Goal: Download file/media

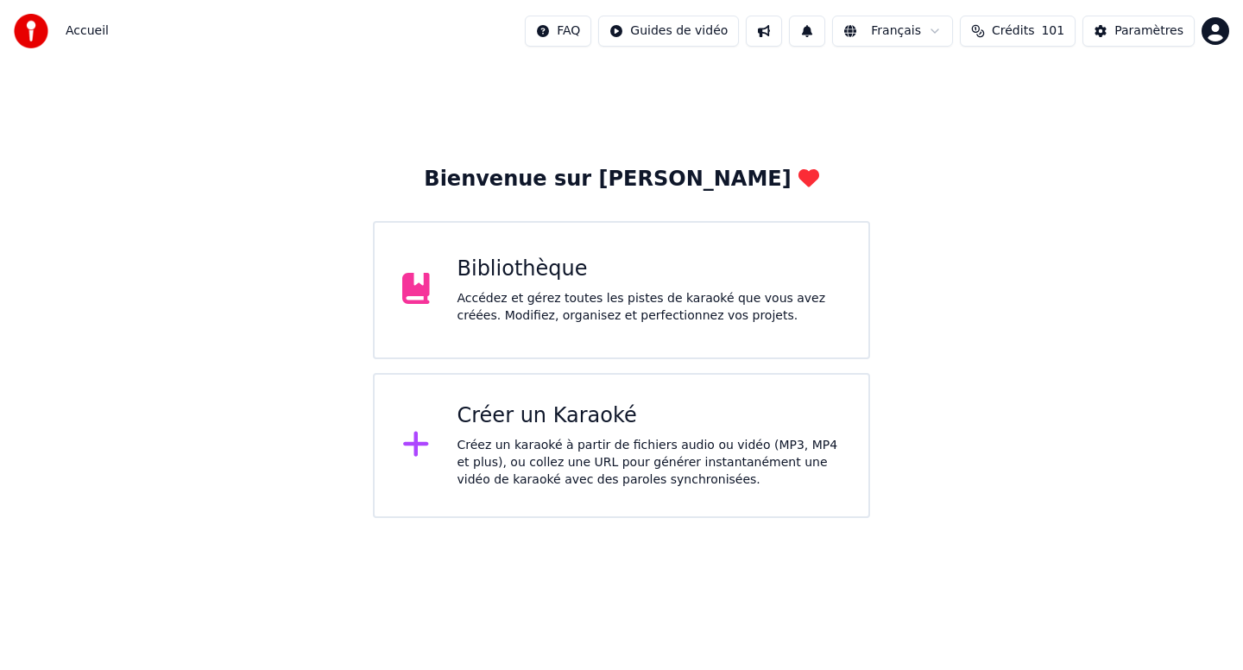
click at [589, 287] on div "Bibliothèque Accédez et gérez toutes les pistes de karaoké que vous avez créées…" at bounding box center [649, 289] width 384 height 69
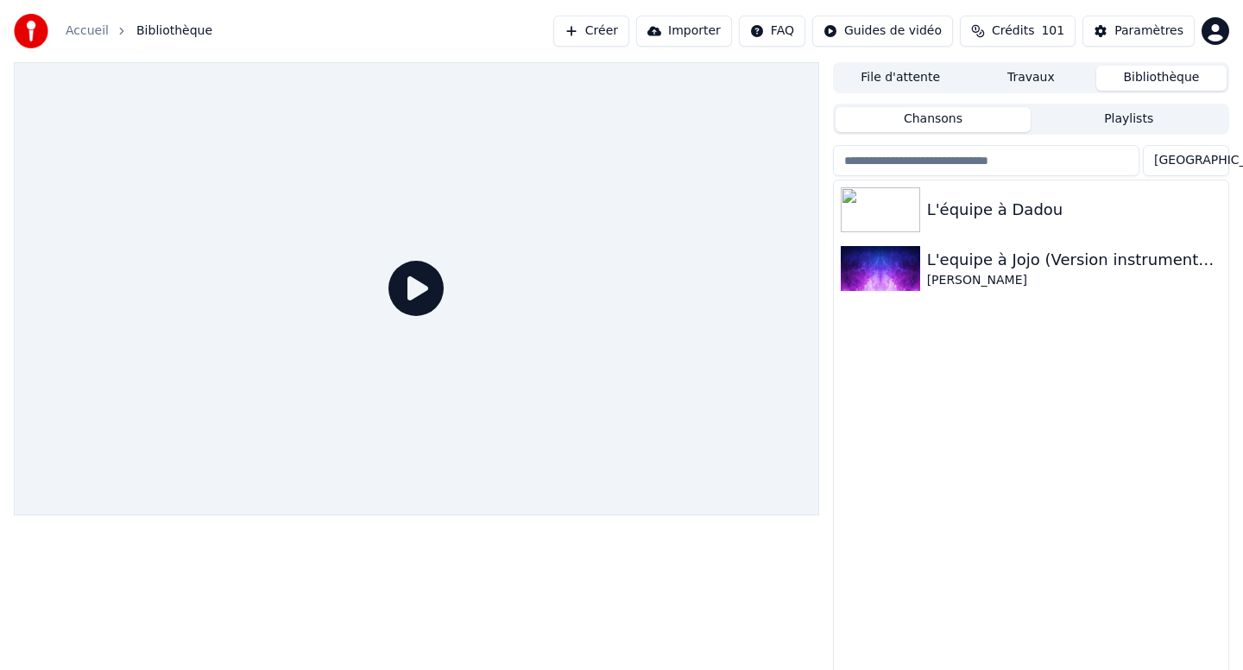
click at [589, 288] on div at bounding box center [416, 288] width 805 height 453
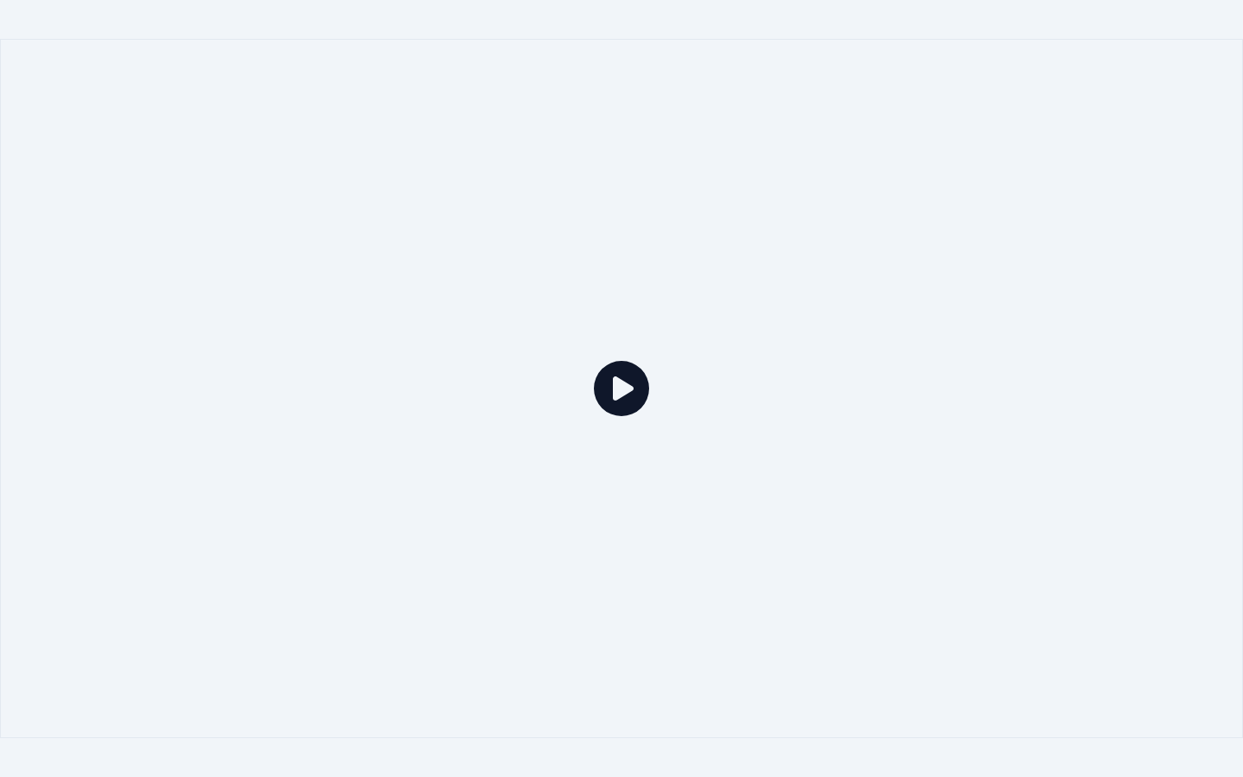
click at [624, 396] on icon at bounding box center [621, 388] width 55 height 55
click at [622, 386] on icon at bounding box center [621, 388] width 55 height 55
click at [618, 375] on icon at bounding box center [621, 388] width 55 height 55
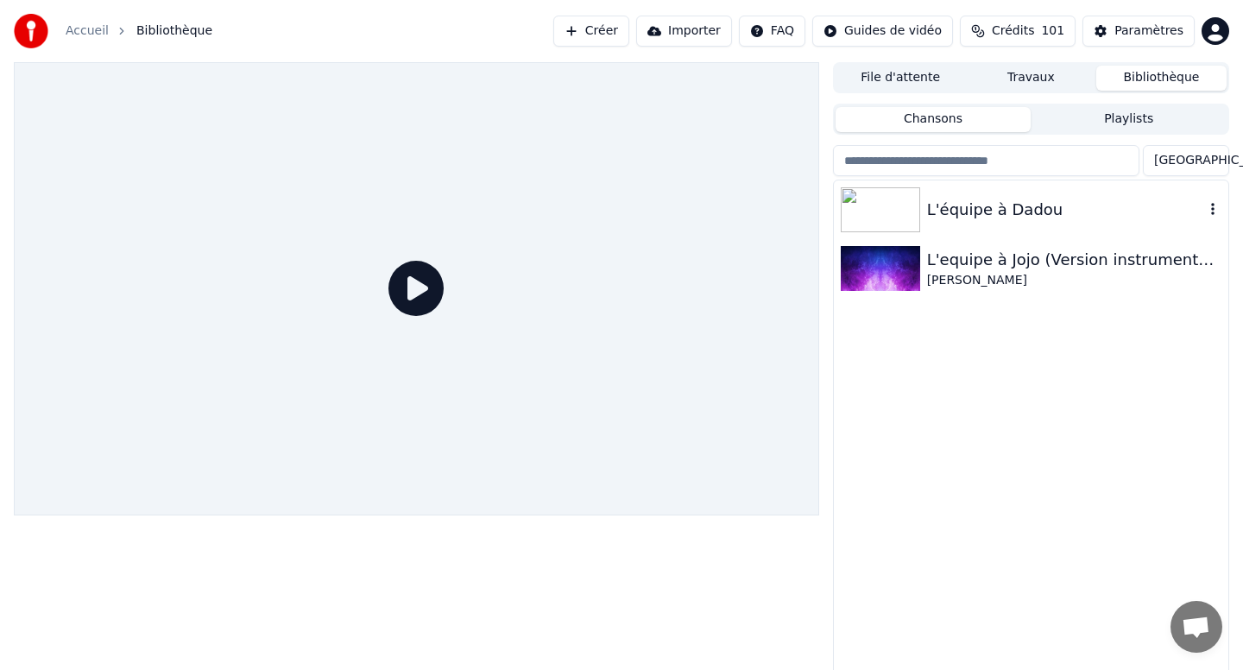
click at [908, 211] on img at bounding box center [880, 209] width 79 height 45
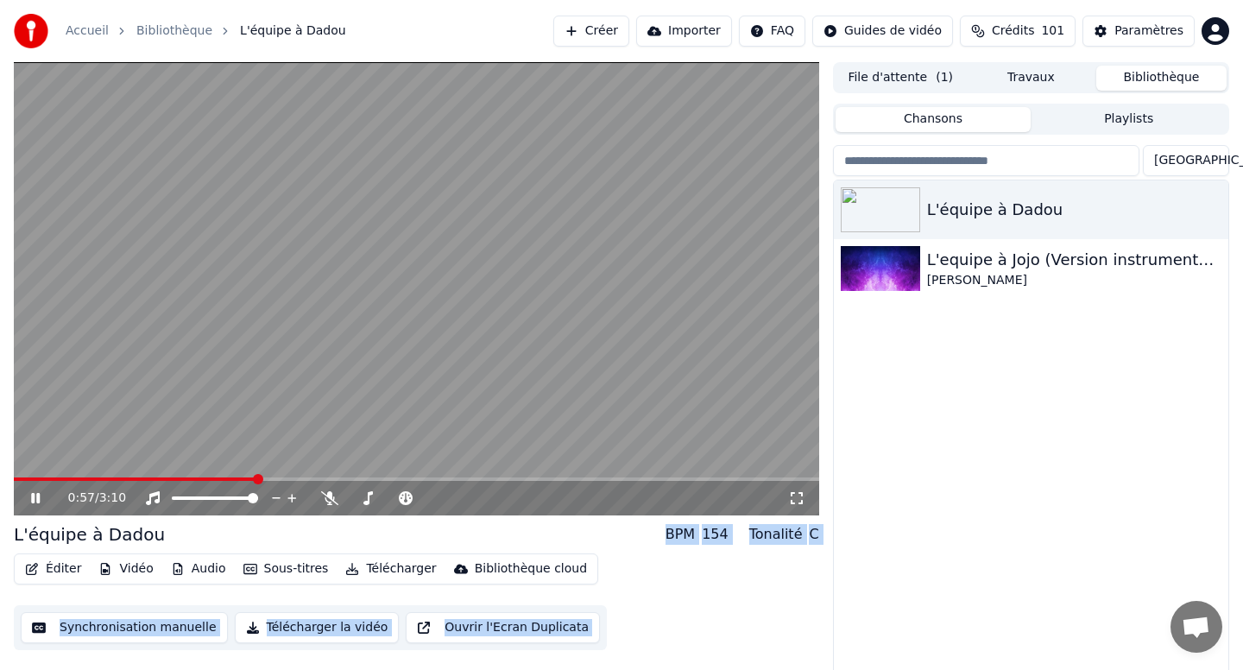
scroll to position [12, 0]
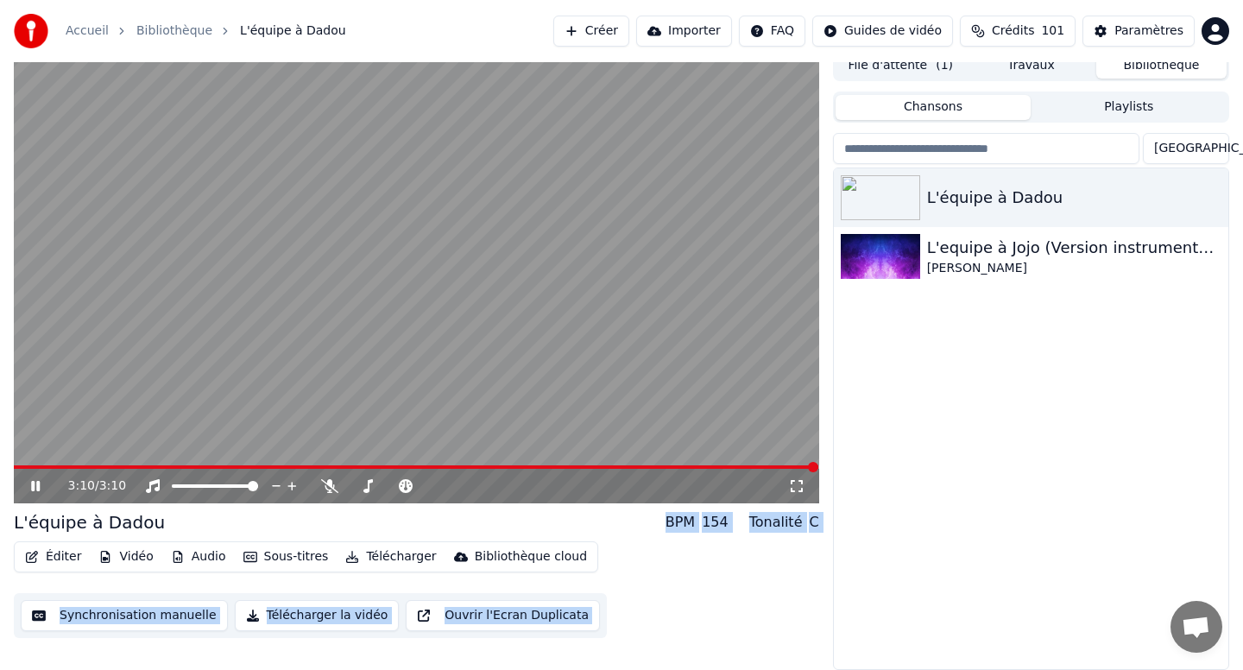
click at [280, 618] on button "Télécharger la vidéo" at bounding box center [317, 615] width 165 height 31
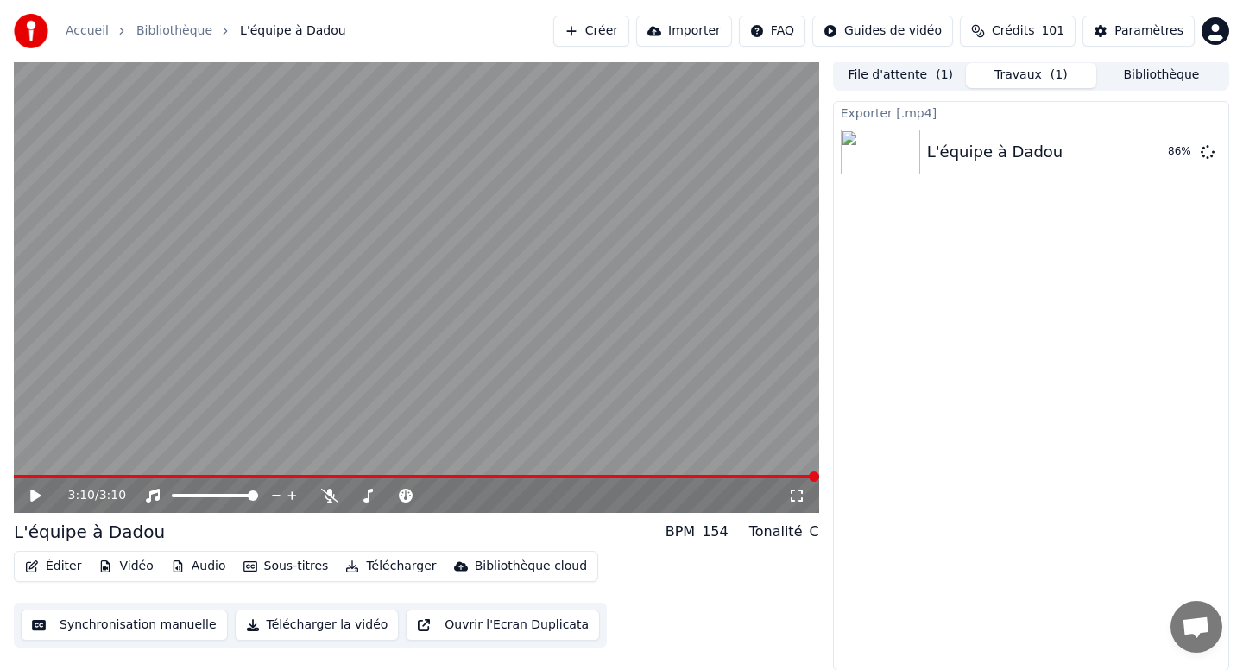
click at [29, 498] on icon at bounding box center [48, 496] width 41 height 14
